Goal: Task Accomplishment & Management: Manage account settings

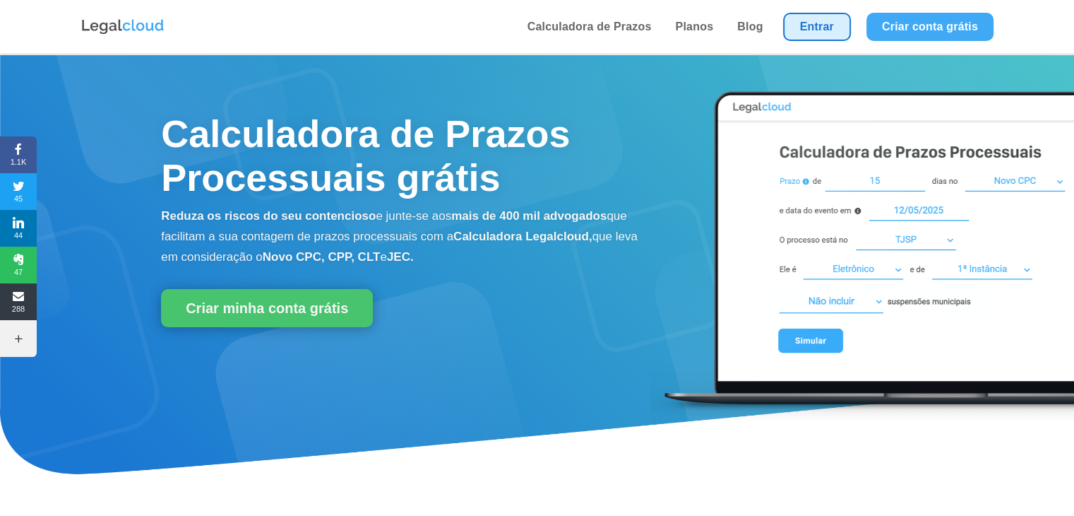
click at [812, 30] on link "Entrar" at bounding box center [817, 27] width 68 height 28
click at [843, 23] on link "Entrar" at bounding box center [817, 27] width 68 height 28
click at [822, 23] on link "Entrar" at bounding box center [817, 27] width 68 height 28
